Goal: Task Accomplishment & Management: Use online tool/utility

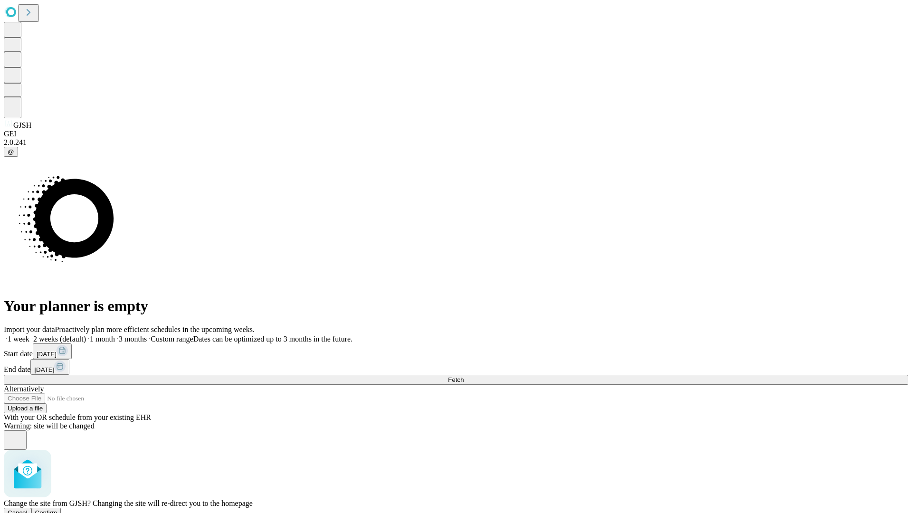
click at [57, 509] on span "Confirm" at bounding box center [46, 512] width 22 height 7
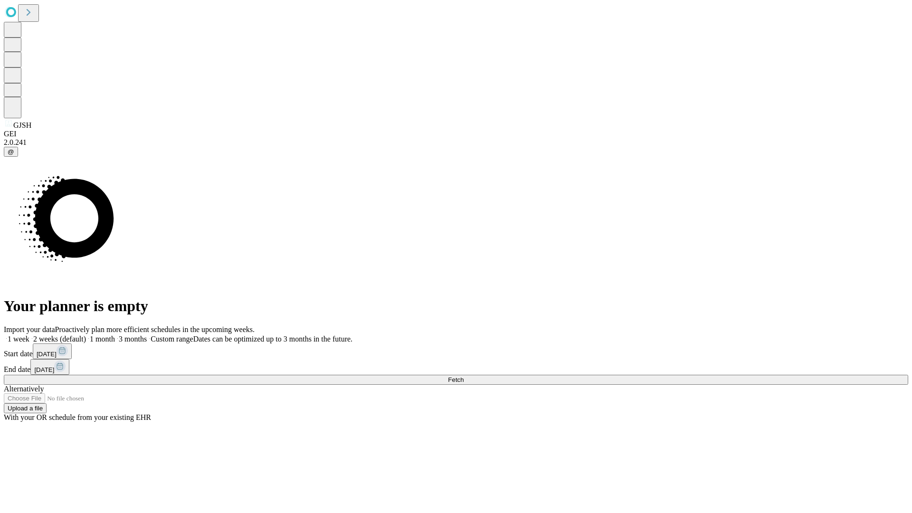
click at [29, 335] on label "1 week" at bounding box center [17, 339] width 26 height 8
click at [463, 376] on span "Fetch" at bounding box center [456, 379] width 16 height 7
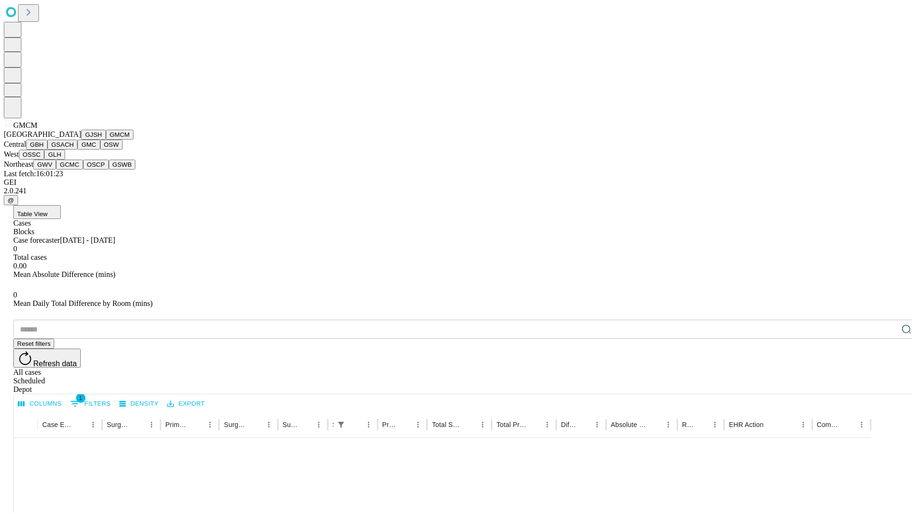
click at [47, 150] on button "GBH" at bounding box center [36, 145] width 21 height 10
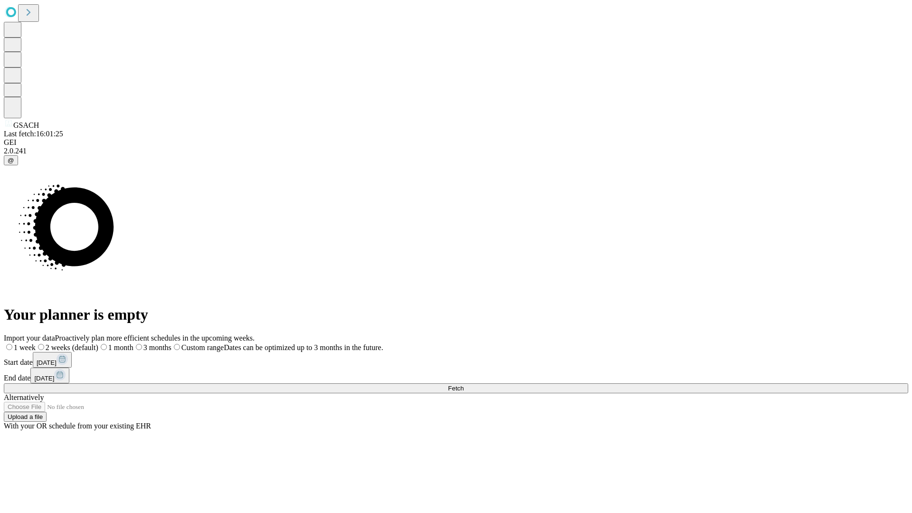
click at [36, 343] on label "1 week" at bounding box center [20, 347] width 32 height 8
click at [463, 385] on span "Fetch" at bounding box center [456, 388] width 16 height 7
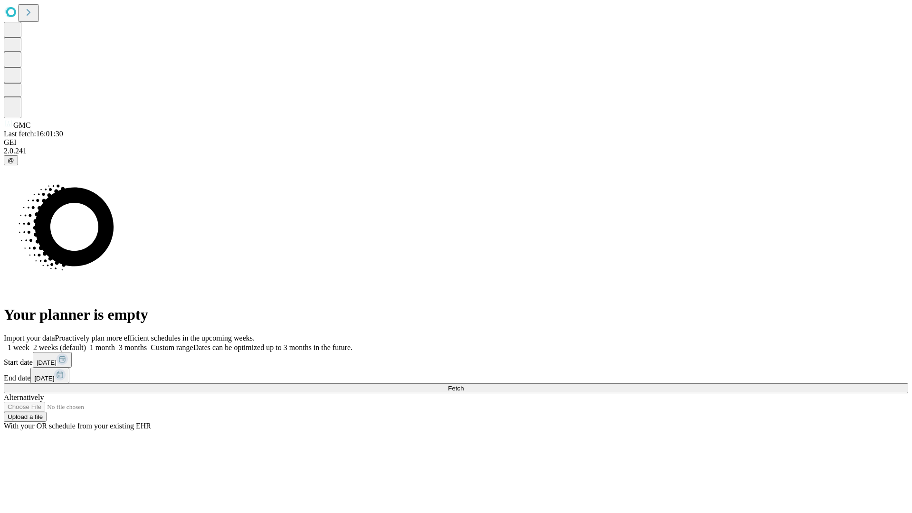
click at [29, 343] on label "1 week" at bounding box center [17, 347] width 26 height 8
click at [463, 385] on span "Fetch" at bounding box center [456, 388] width 16 height 7
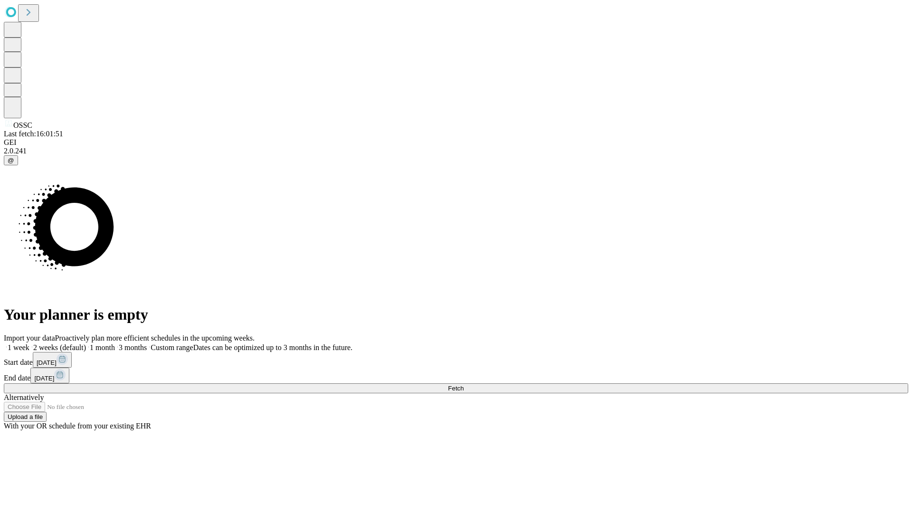
click at [29, 343] on label "1 week" at bounding box center [17, 347] width 26 height 8
click at [463, 385] on span "Fetch" at bounding box center [456, 388] width 16 height 7
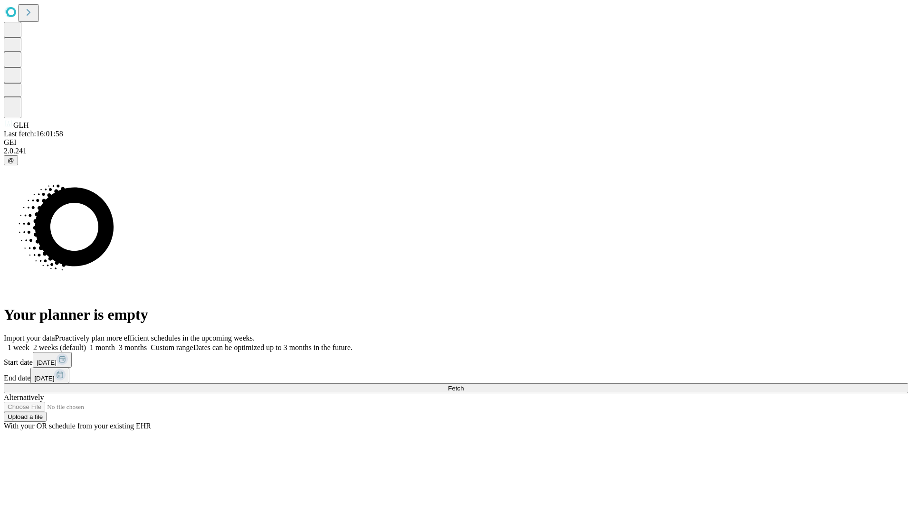
click at [463, 385] on span "Fetch" at bounding box center [456, 388] width 16 height 7
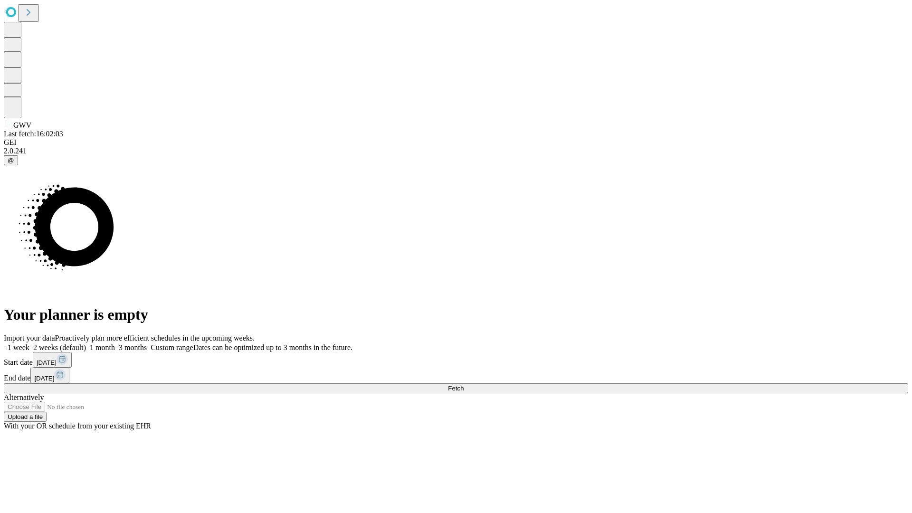
click at [29, 343] on label "1 week" at bounding box center [17, 347] width 26 height 8
click at [463, 385] on span "Fetch" at bounding box center [456, 388] width 16 height 7
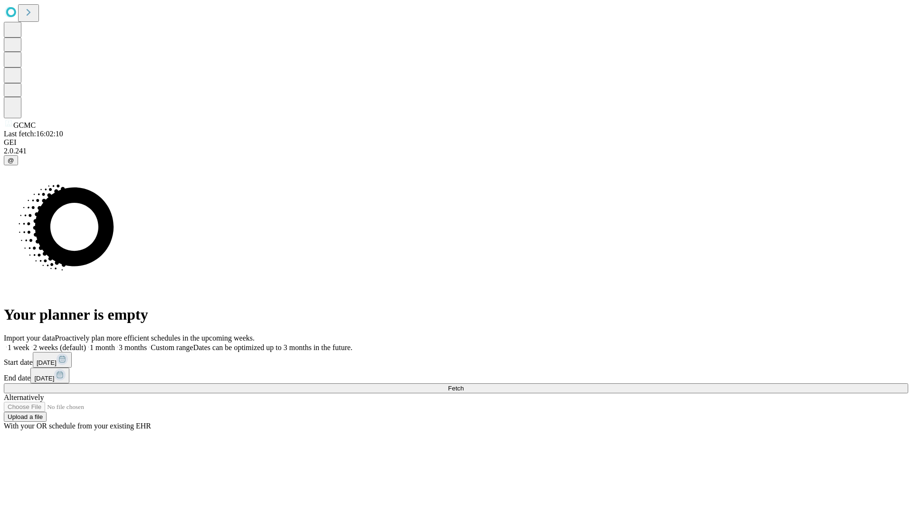
click at [29, 343] on label "1 week" at bounding box center [17, 347] width 26 height 8
click at [463, 385] on span "Fetch" at bounding box center [456, 388] width 16 height 7
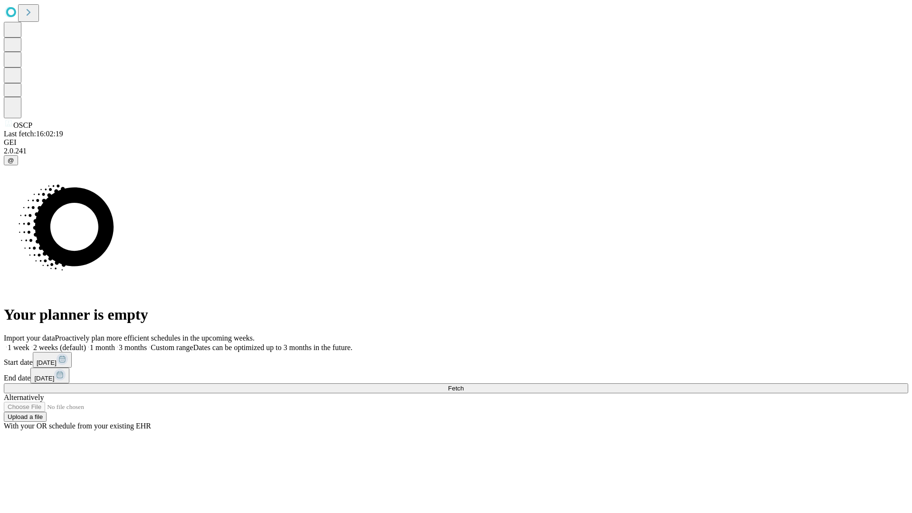
click at [463, 385] on span "Fetch" at bounding box center [456, 388] width 16 height 7
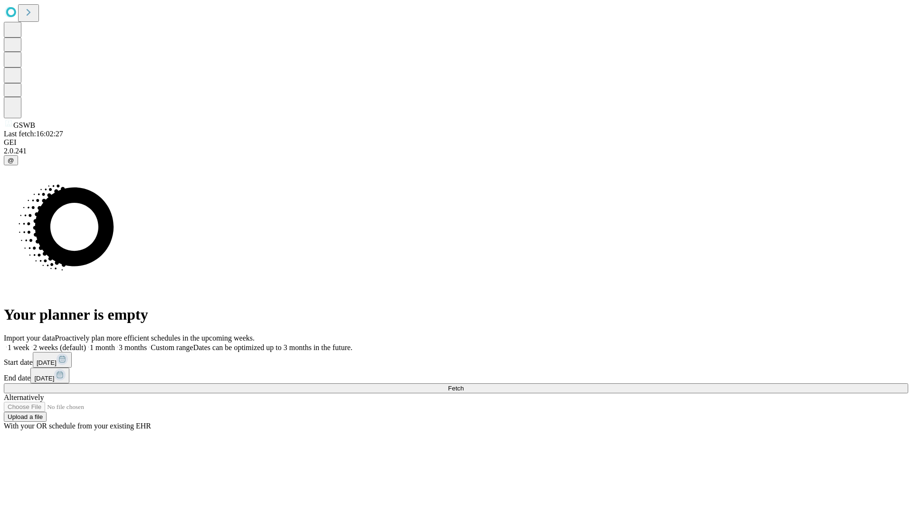
click at [29, 343] on label "1 week" at bounding box center [17, 347] width 26 height 8
click at [463, 385] on span "Fetch" at bounding box center [456, 388] width 16 height 7
